Goal: Transaction & Acquisition: Purchase product/service

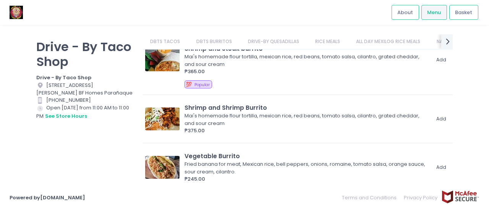
scroll to position [680, 0]
click at [206, 39] on link "DBTS BURRITOS" at bounding box center [214, 41] width 50 height 15
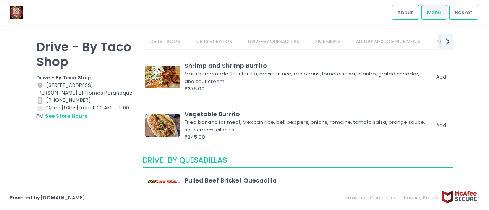
scroll to position [723, 0]
click at [214, 40] on link "DBTS BURRITOS" at bounding box center [214, 41] width 50 height 15
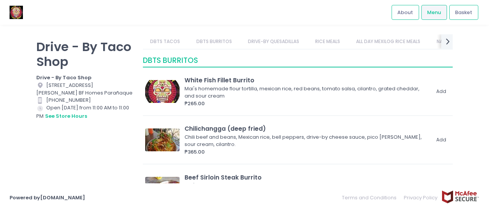
click at [275, 46] on link "DRIVE-BY QUESADILLAS" at bounding box center [273, 41] width 66 height 15
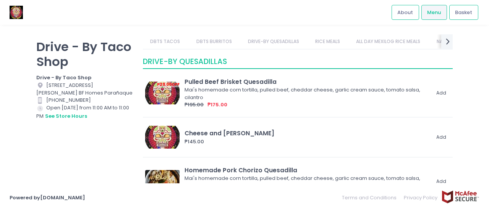
click at [330, 41] on link "RICE MEALS" at bounding box center [328, 41] width 40 height 15
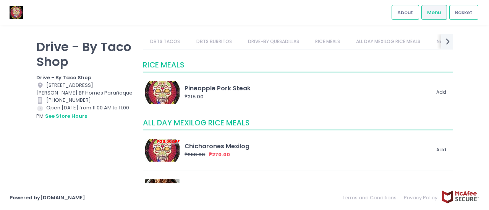
scroll to position [1016, 0]
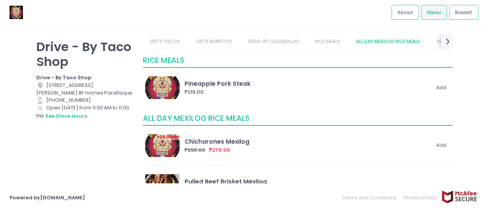
click at [405, 40] on link "ALL DAY MEXILOG RICE MEALS" at bounding box center [388, 41] width 79 height 15
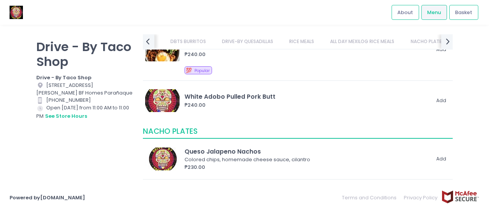
scroll to position [1157, 0]
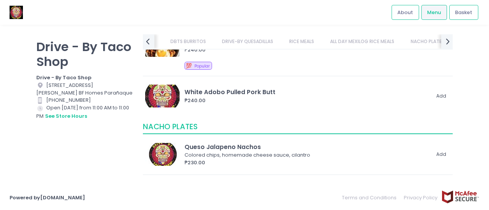
click at [186, 43] on link "DBTS BURRITOS" at bounding box center [188, 41] width 50 height 15
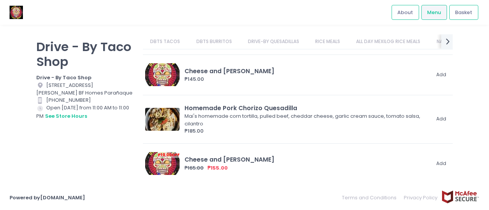
scroll to position [885, 0]
